Goal: Information Seeking & Learning: Learn about a topic

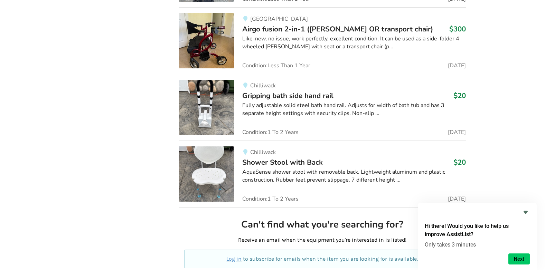
scroll to position [1678, 0]
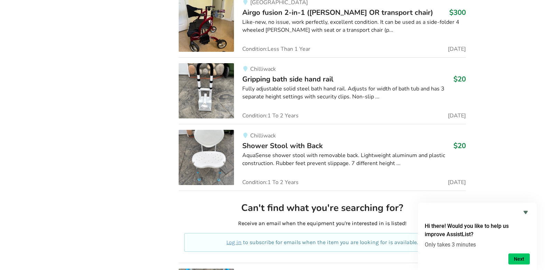
click at [256, 79] on span "Gripping bath side hand rail" at bounding box center [287, 79] width 91 height 10
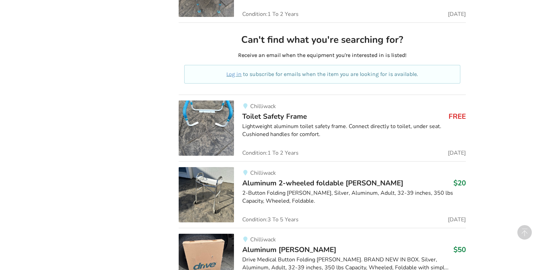
scroll to position [1851, 0]
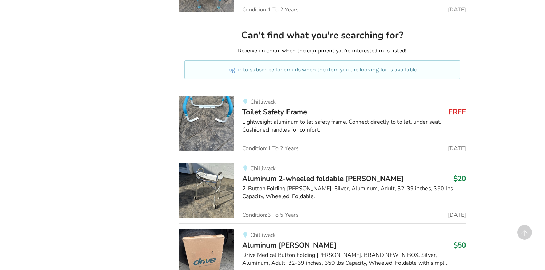
click at [211, 122] on img at bounding box center [206, 123] width 55 height 55
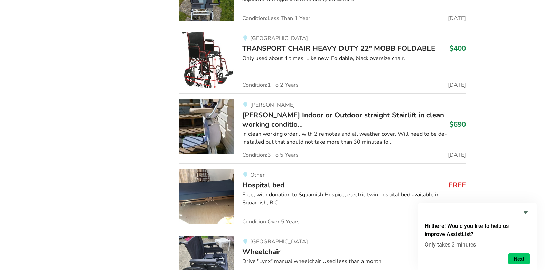
scroll to position [3188, 0]
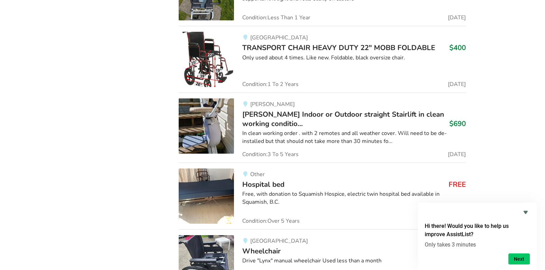
click at [212, 126] on img at bounding box center [206, 126] width 55 height 55
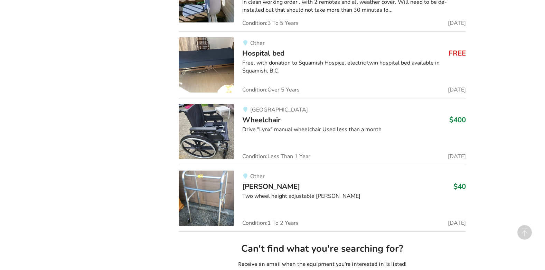
scroll to position [3361, 0]
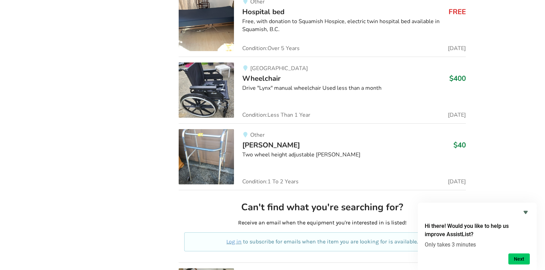
click at [198, 88] on img at bounding box center [206, 90] width 55 height 55
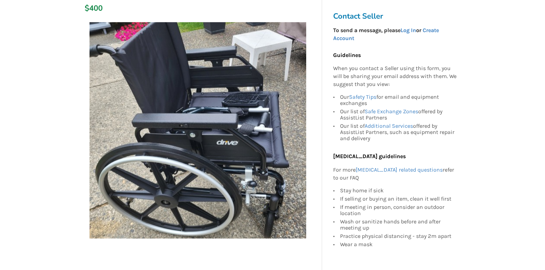
scroll to position [104, 0]
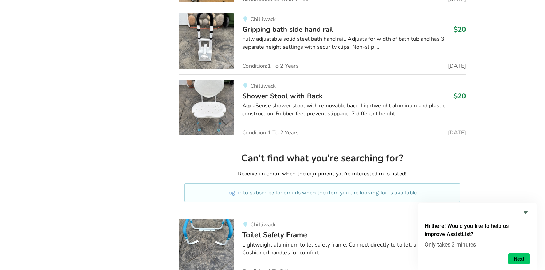
scroll to position [1658, 0]
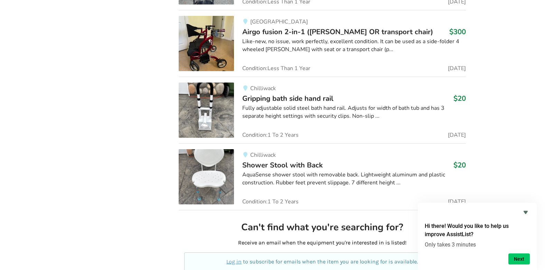
click at [224, 105] on img at bounding box center [206, 110] width 55 height 55
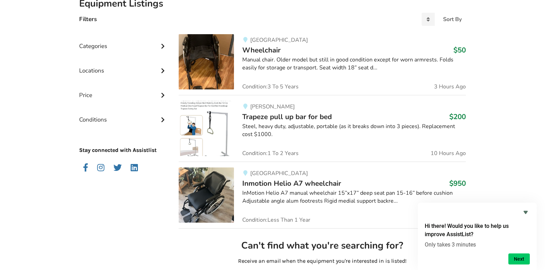
scroll to position [104, 0]
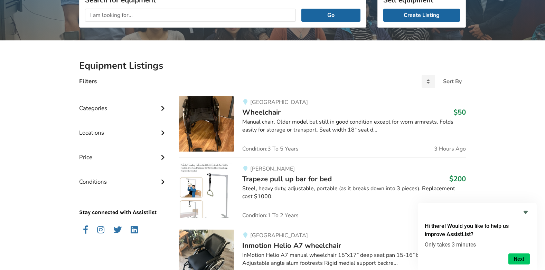
click at [213, 126] on img at bounding box center [206, 123] width 55 height 55
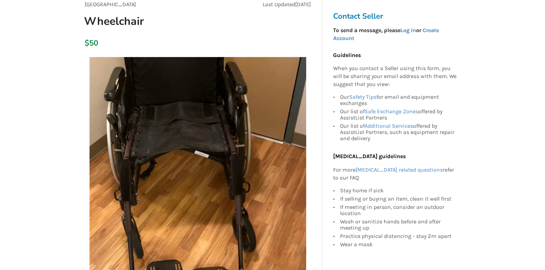
scroll to position [138, 0]
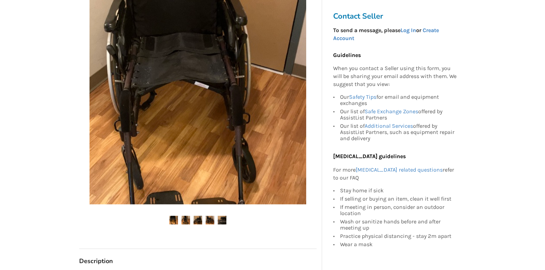
click at [187, 220] on img at bounding box center [186, 220] width 9 height 9
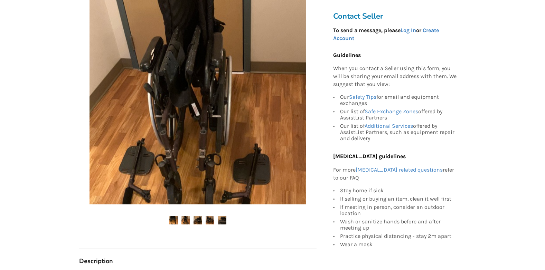
click at [198, 222] on img at bounding box center [198, 220] width 9 height 9
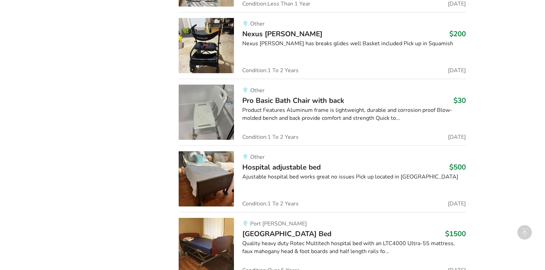
scroll to position [657, 0]
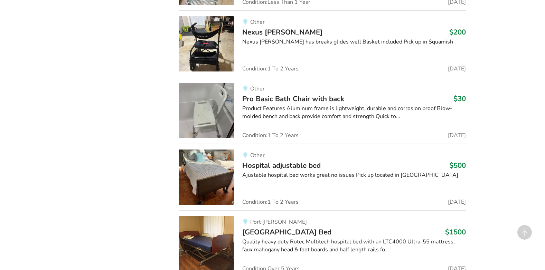
click at [212, 109] on img at bounding box center [206, 110] width 55 height 55
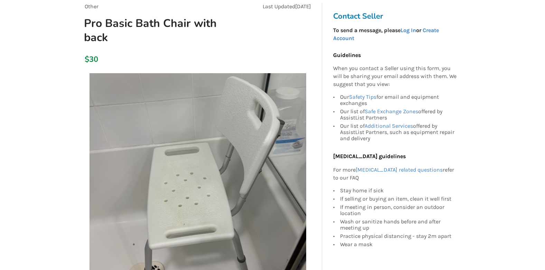
scroll to position [69, 0]
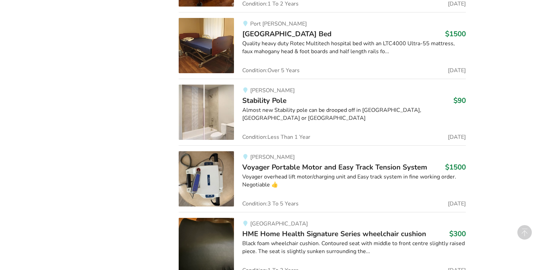
scroll to position [899, 0]
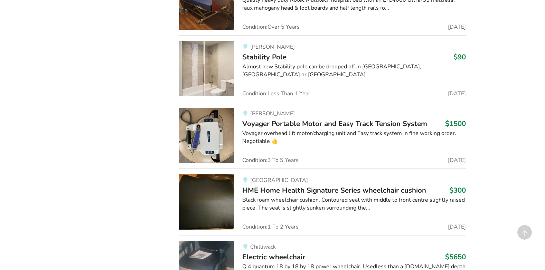
click at [278, 57] on span "Stability Pole" at bounding box center [264, 57] width 44 height 10
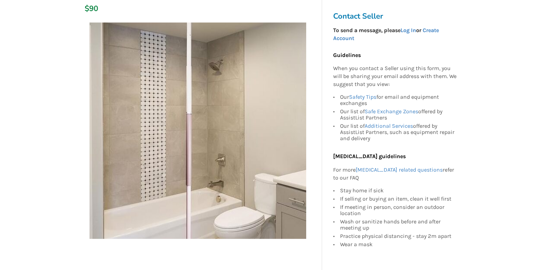
scroll to position [173, 0]
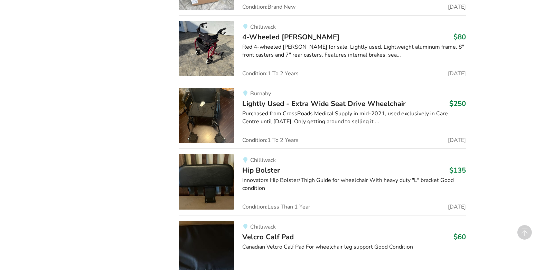
scroll to position [2138, 0]
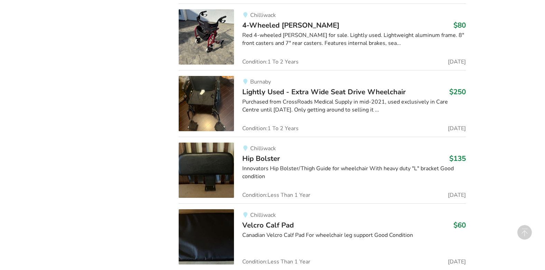
click at [214, 102] on img at bounding box center [206, 103] width 55 height 55
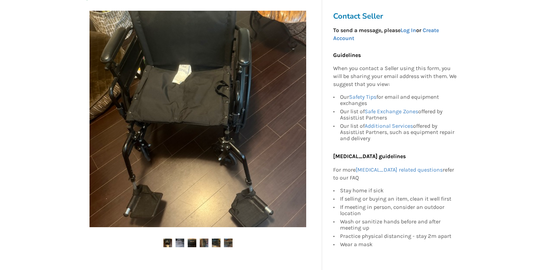
scroll to position [173, 0]
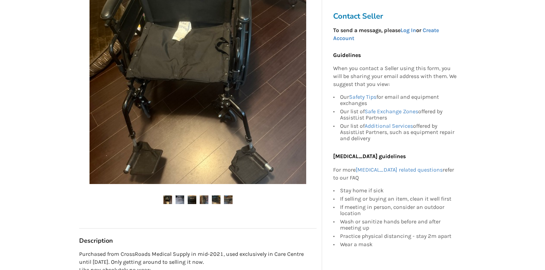
click at [179, 200] on img at bounding box center [180, 200] width 9 height 9
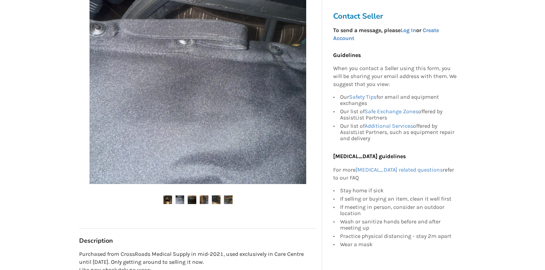
click at [193, 201] on img at bounding box center [192, 200] width 9 height 9
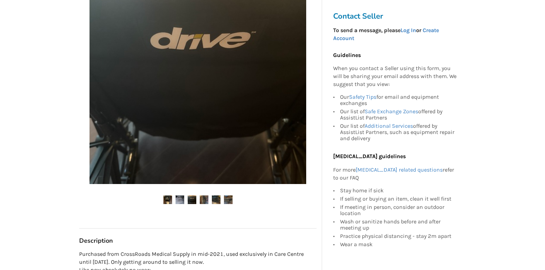
click at [203, 201] on img at bounding box center [204, 200] width 9 height 9
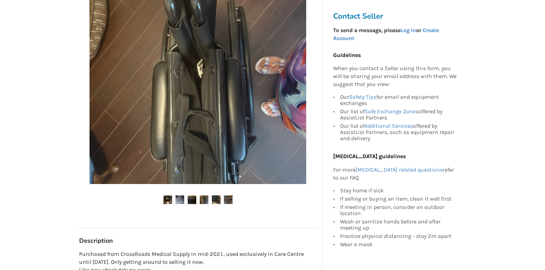
click at [216, 200] on img at bounding box center [216, 200] width 9 height 9
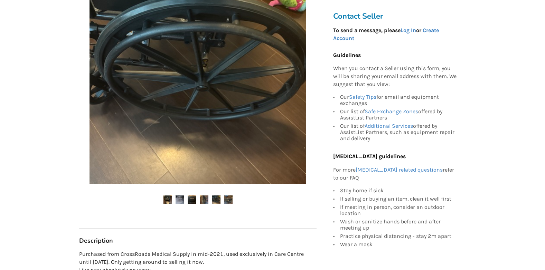
click at [230, 198] on img at bounding box center [228, 200] width 9 height 9
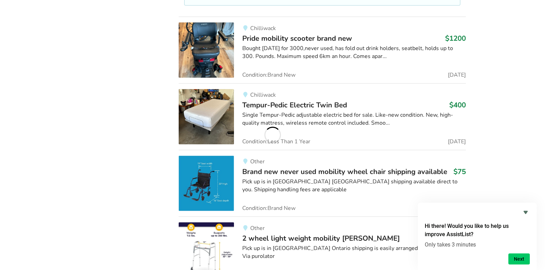
scroll to position [7025, 0]
